Goal: Information Seeking & Learning: Learn about a topic

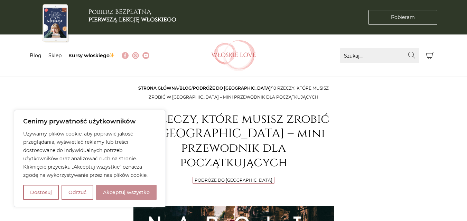
click at [137, 196] on button "Akceptuj wszystko" at bounding box center [126, 192] width 60 height 15
checkbox input "true"
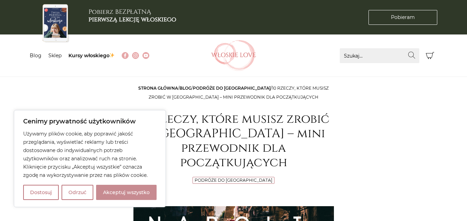
checkbox input "true"
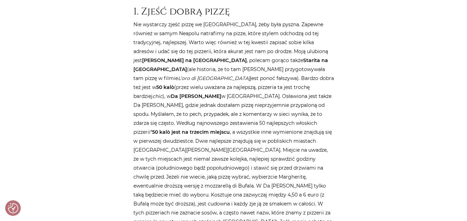
scroll to position [512, 0]
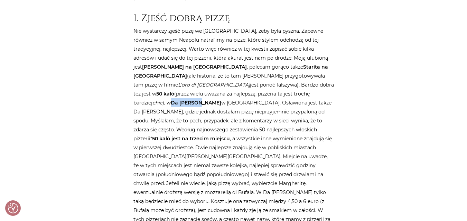
drag, startPoint x: 227, startPoint y: 50, endPoint x: 249, endPoint y: 50, distance: 22.5
click at [249, 50] on p "Nie wystarczy zjeść pizzę we [GEOGRAPHIC_DATA], żeby była pyszna. Zapewne równi…" at bounding box center [233, 139] width 200 height 225
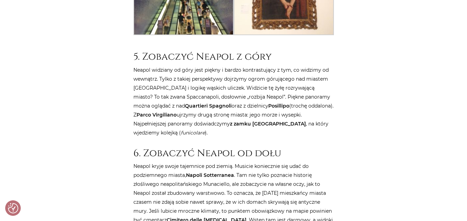
scroll to position [1899, 0]
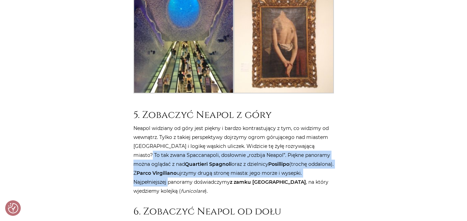
drag, startPoint x: 466, startPoint y: 111, endPoint x: 463, endPoint y: 81, distance: 30.6
click at [463, 81] on main "Strona główna / Blog / Podróże do [GEOGRAPHIC_DATA] / 10 rzeczy, które musisz z…" at bounding box center [233, 91] width 467 height 3813
